Goal: Task Accomplishment & Management: Manage account settings

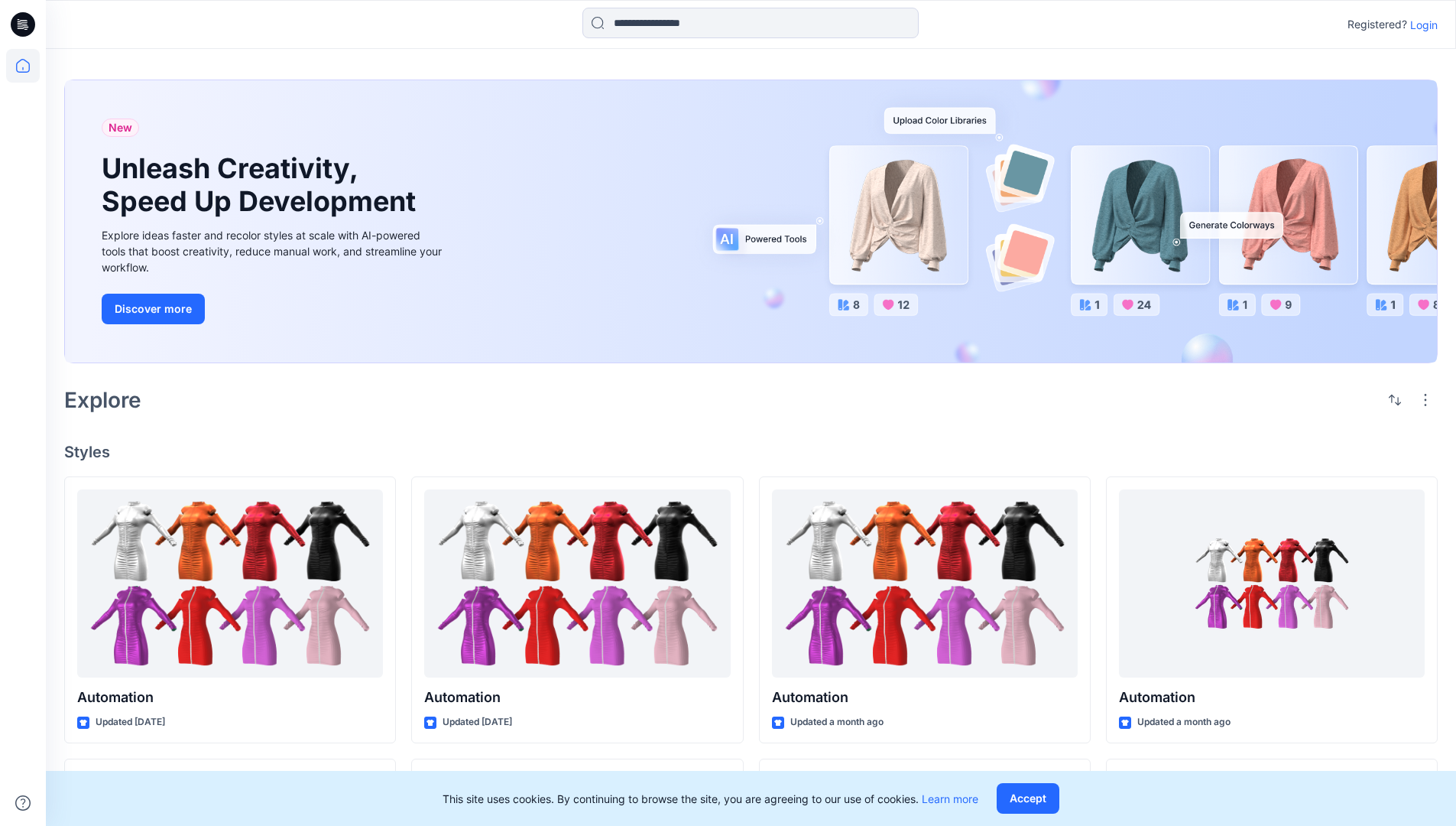
click at [1421, 25] on p "Login" at bounding box center [1424, 25] width 28 height 16
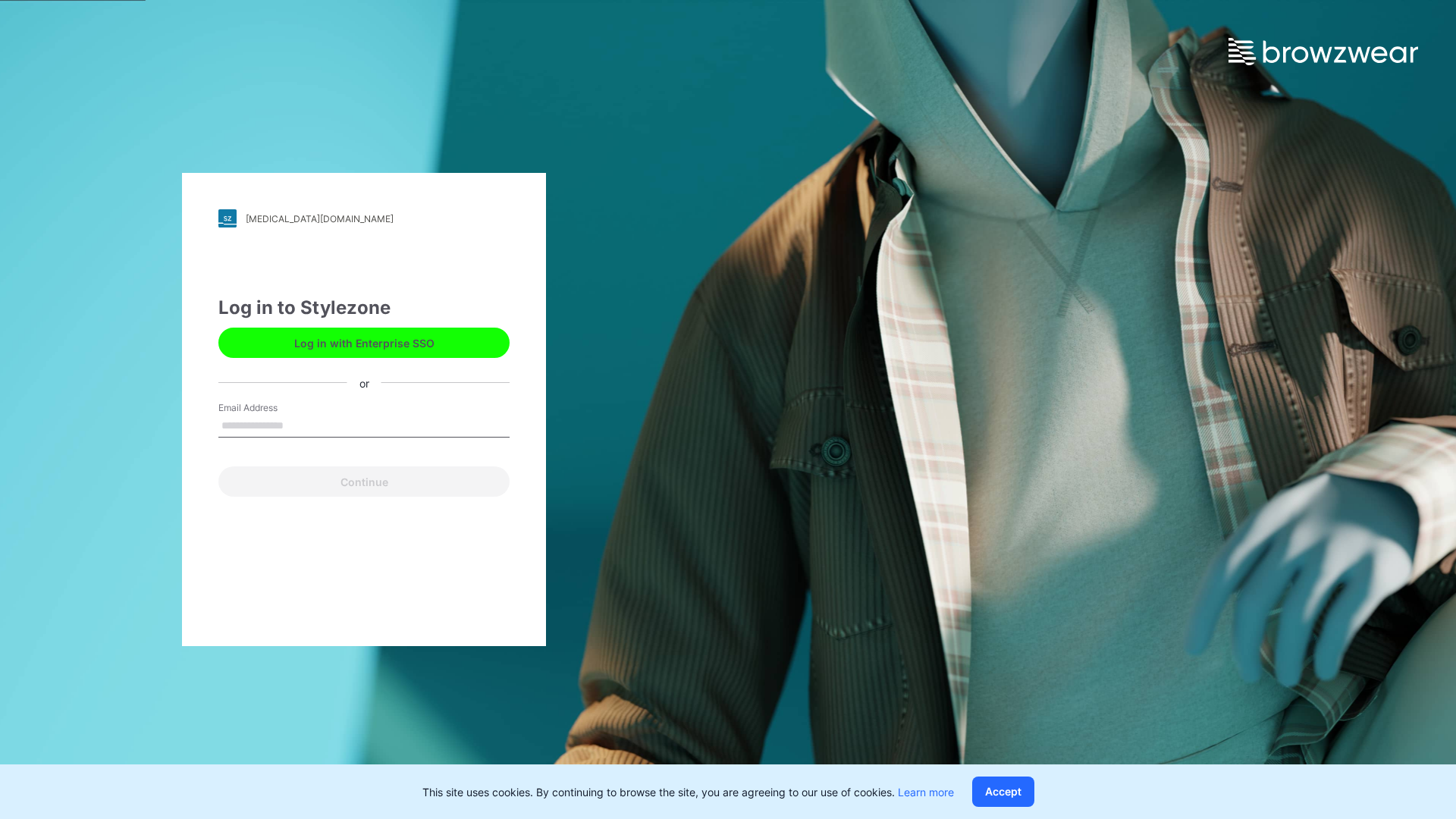
click at [299, 425] on input "Email Address" at bounding box center [364, 426] width 291 height 23
type input "**********"
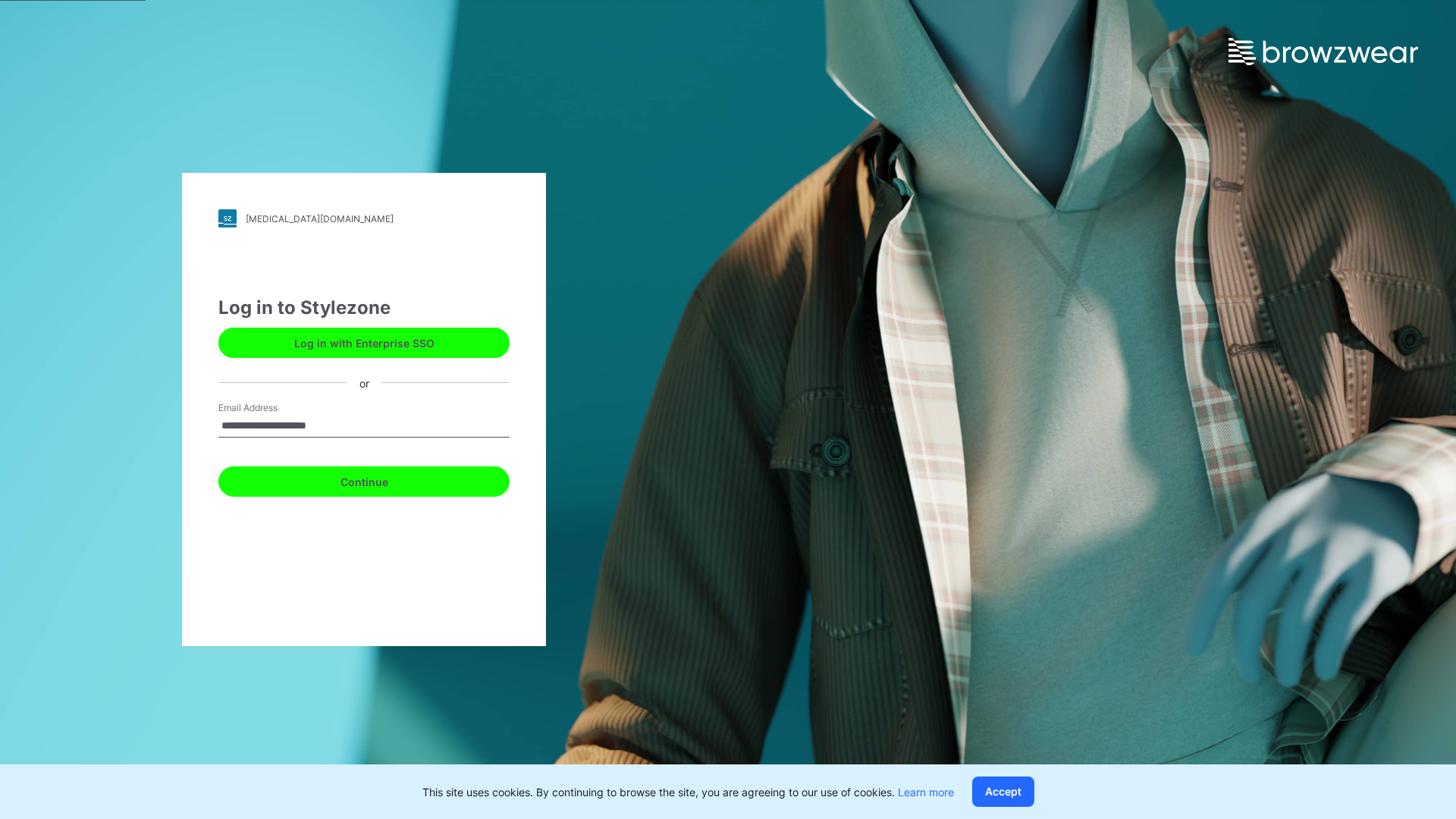
click at [381, 479] on button "Continue" at bounding box center [364, 481] width 291 height 30
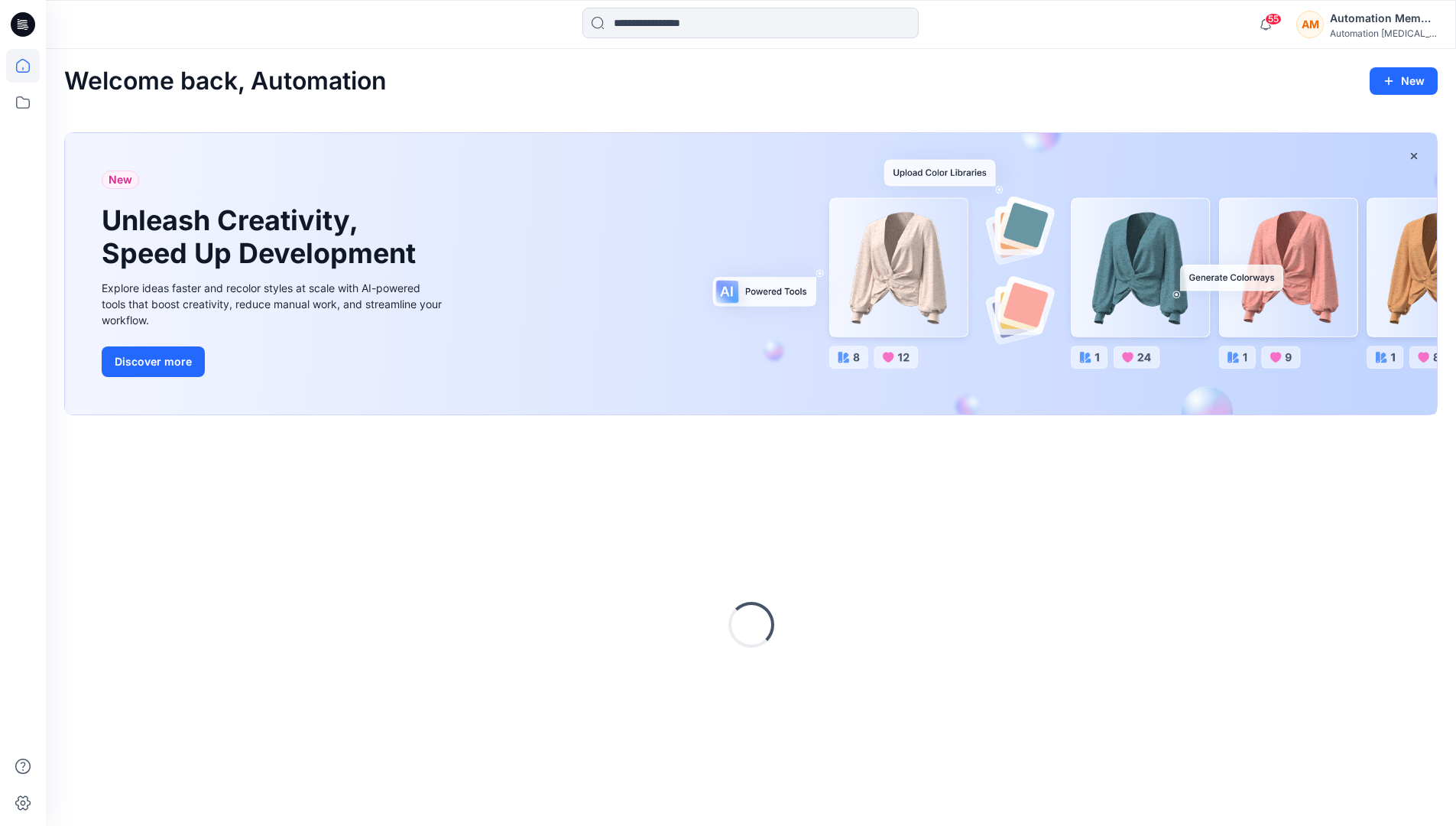
click at [27, 66] on icon at bounding box center [23, 66] width 34 height 34
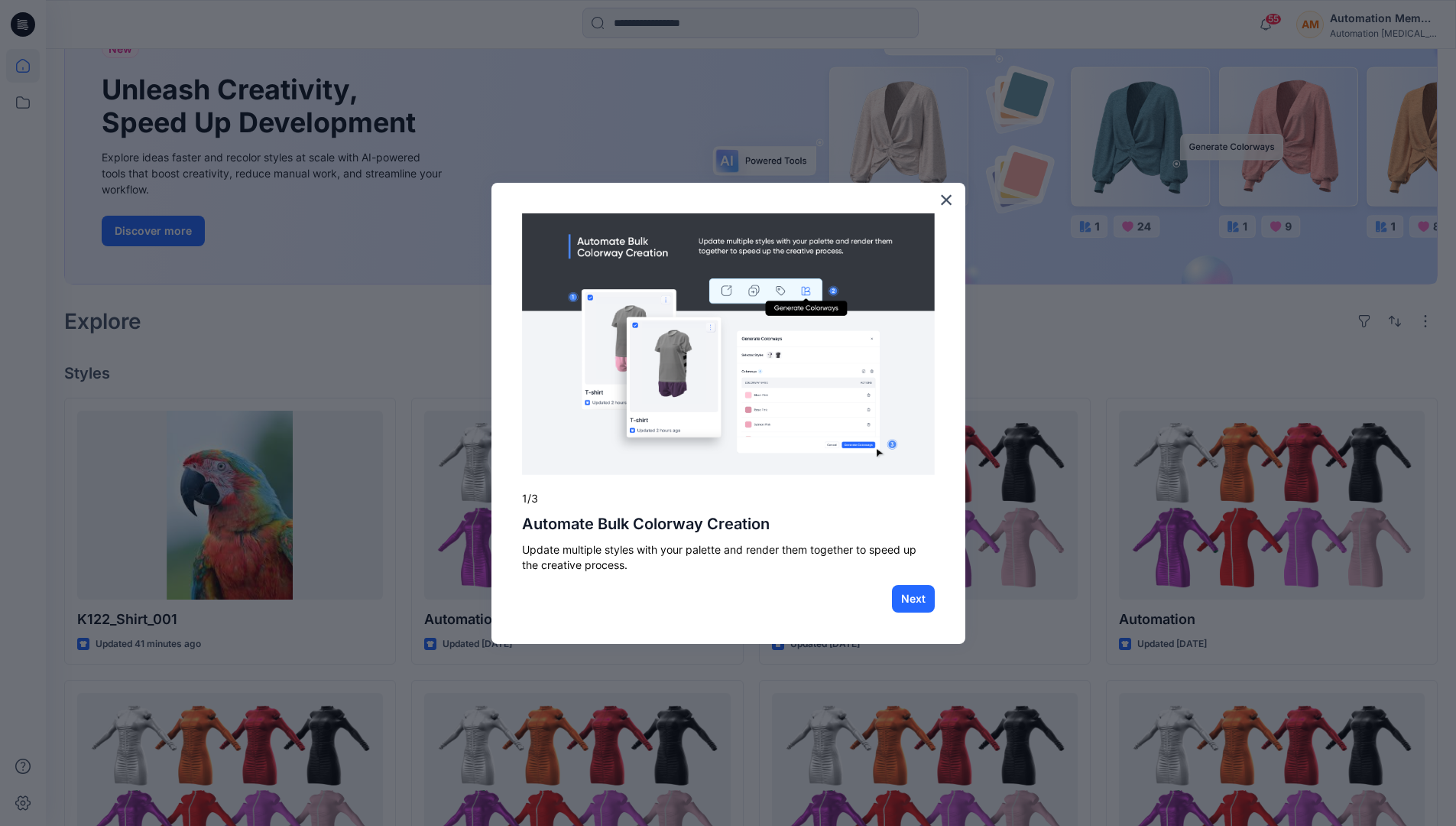
scroll to position [39, 0]
